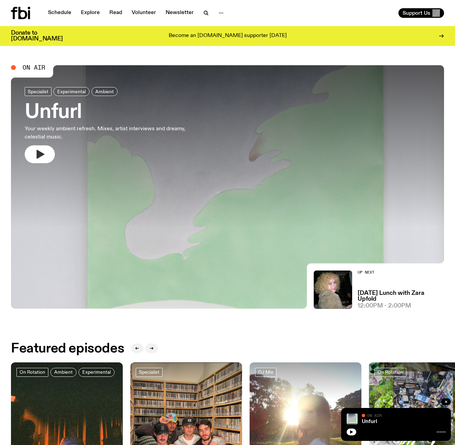
click at [37, 157] on icon "button" at bounding box center [41, 154] width 8 height 9
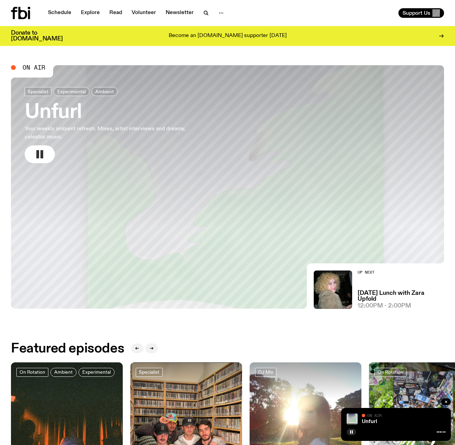
click at [41, 155] on rect "button" at bounding box center [41, 154] width 3 height 8
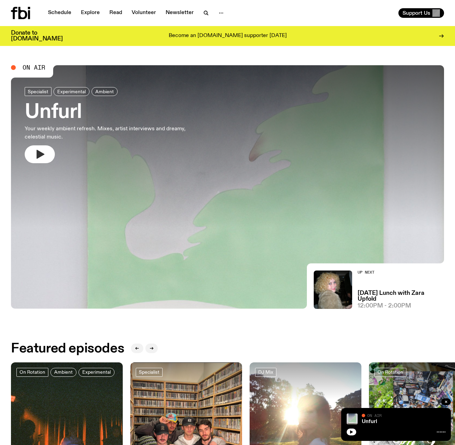
click at [39, 155] on icon "button" at bounding box center [41, 154] width 8 height 9
